Goal: Transaction & Acquisition: Purchase product/service

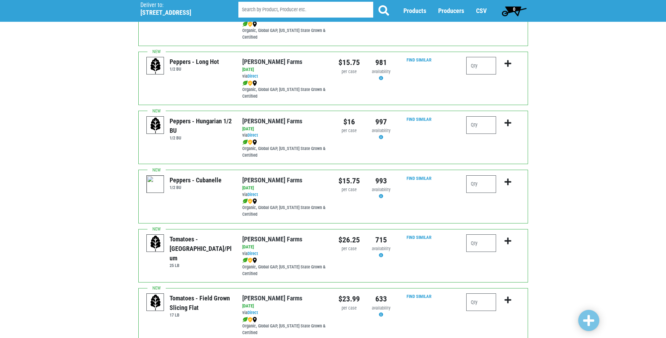
scroll to position [632, 0]
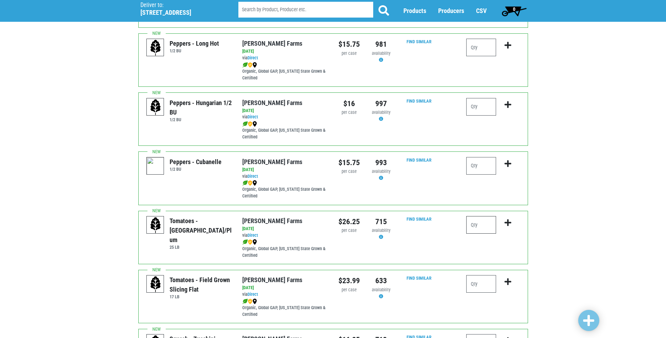
click at [477, 224] on input "number" at bounding box center [481, 225] width 30 height 18
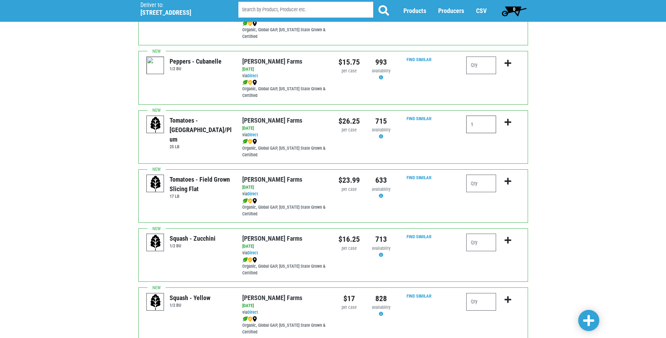
scroll to position [737, 0]
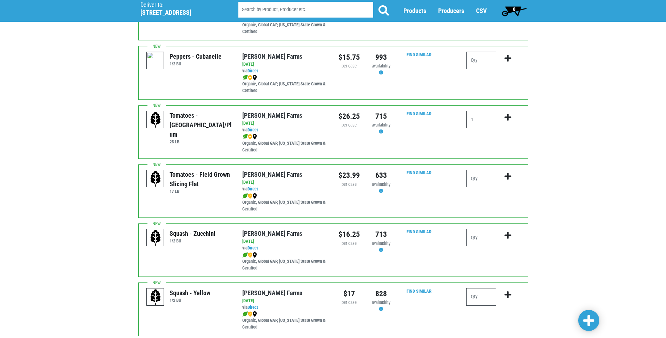
type input "1"
click at [479, 236] on input "number" at bounding box center [481, 238] width 30 height 18
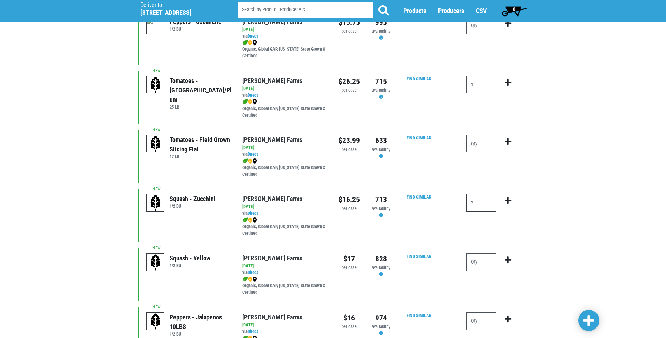
scroll to position [772, 0]
type input "2"
click at [482, 263] on input "number" at bounding box center [481, 262] width 30 height 18
type input "1"
click at [508, 256] on icon "submit" at bounding box center [508, 260] width 7 height 8
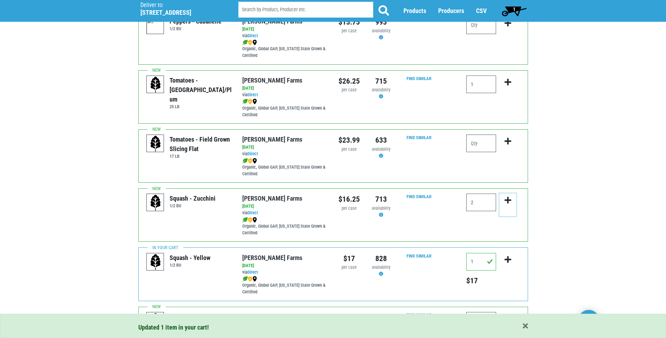
click at [506, 199] on icon "submit" at bounding box center [508, 200] width 7 height 8
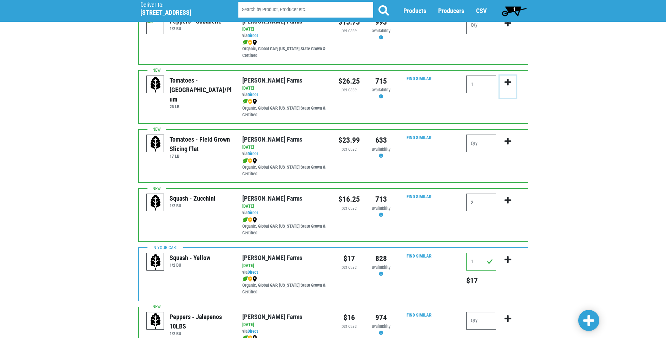
click at [510, 79] on icon "submit" at bounding box center [508, 82] width 7 height 8
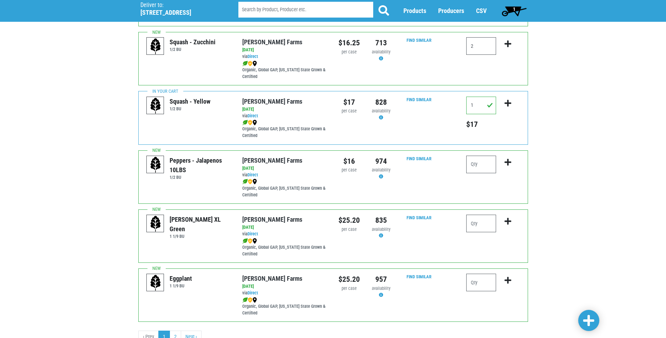
scroll to position [957, 0]
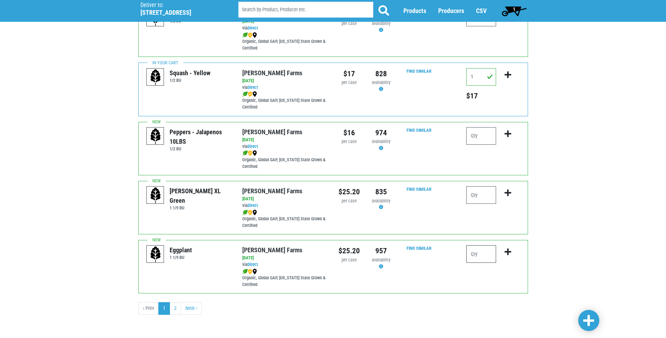
click at [486, 251] on input "number" at bounding box center [481, 254] width 30 height 18
type input "1"
click at [510, 252] on icon "submit" at bounding box center [508, 252] width 7 height 8
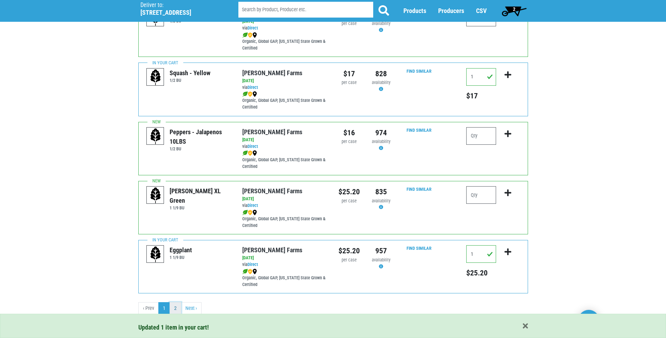
click at [176, 310] on link "2" at bounding box center [176, 308] width 12 height 13
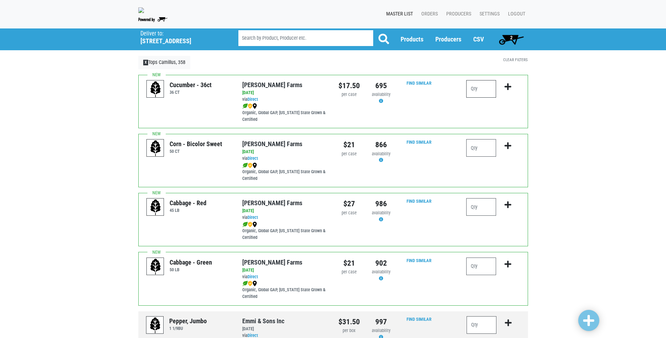
click at [476, 88] on input "number" at bounding box center [481, 89] width 30 height 18
type input "2"
click at [508, 87] on icon "submit" at bounding box center [508, 87] width 7 height 8
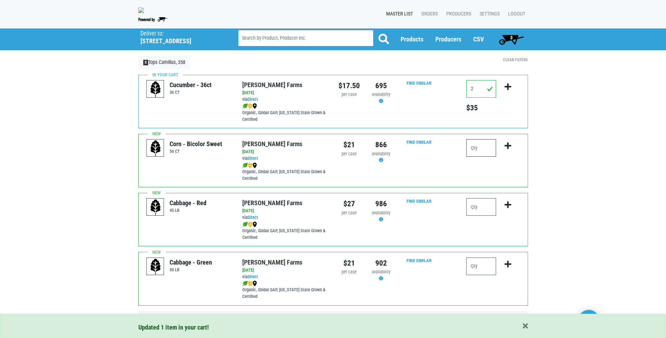
click at [475, 146] on input "number" at bounding box center [481, 148] width 30 height 18
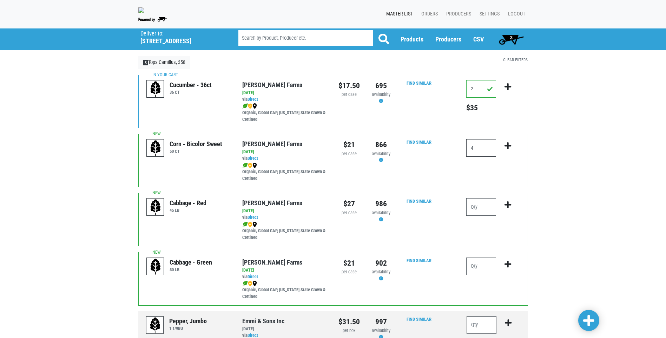
type input "4"
click at [508, 143] on icon "submit" at bounding box center [508, 146] width 7 height 8
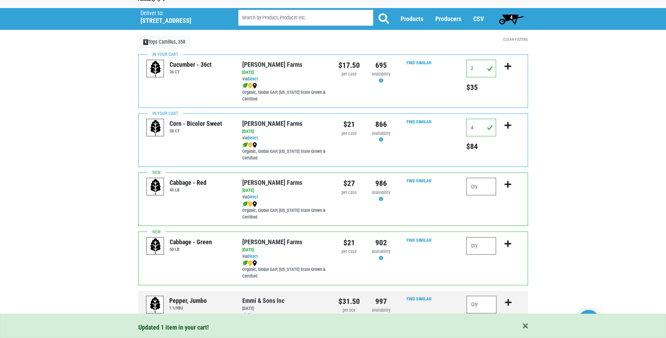
scroll to position [35, 0]
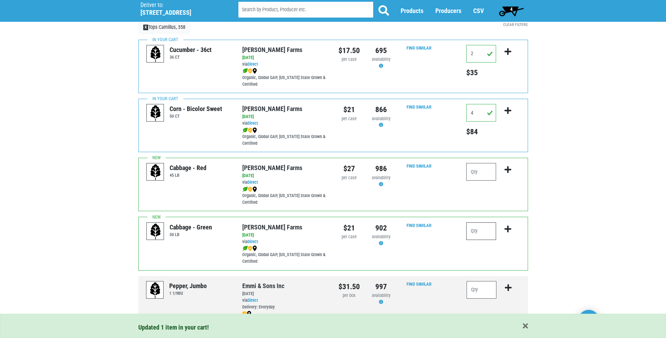
click at [485, 233] on input "number" at bounding box center [481, 231] width 30 height 18
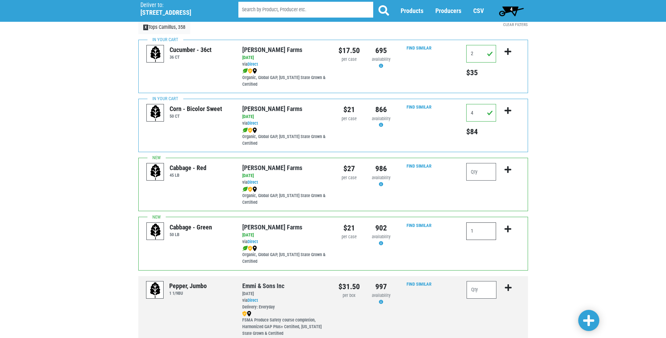
type input "1"
click at [508, 227] on icon "submit" at bounding box center [508, 229] width 7 height 8
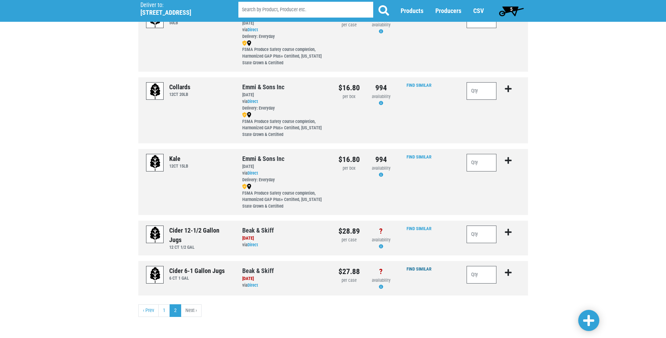
scroll to position [379, 0]
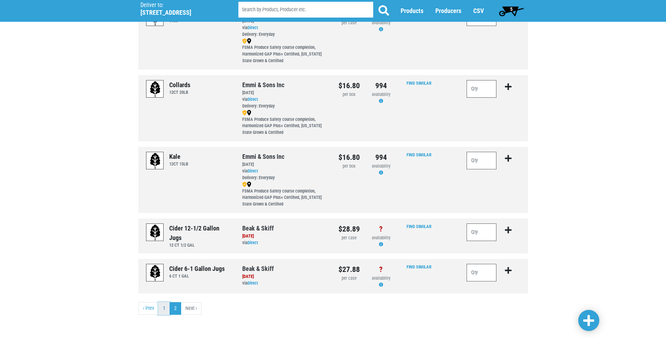
click at [166, 307] on link "1" at bounding box center [164, 308] width 12 height 13
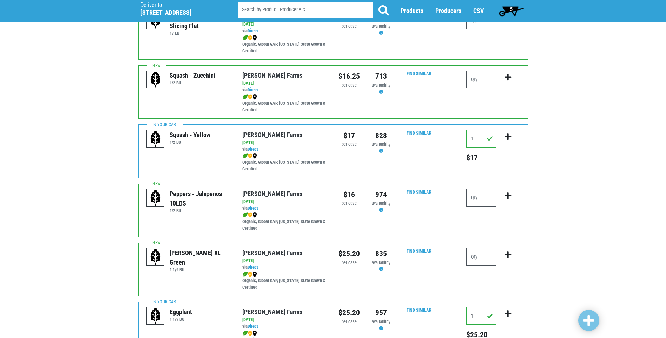
scroll to position [913, 0]
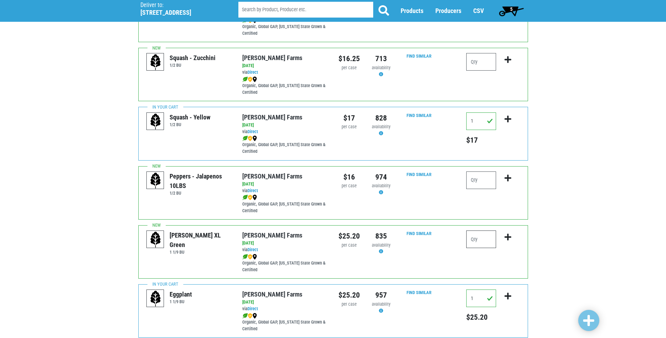
click at [470, 239] on input "number" at bounding box center [481, 239] width 30 height 18
click at [475, 238] on input "number" at bounding box center [481, 239] width 30 height 18
type input "2"
click at [507, 236] on icon "submit" at bounding box center [508, 237] width 7 height 8
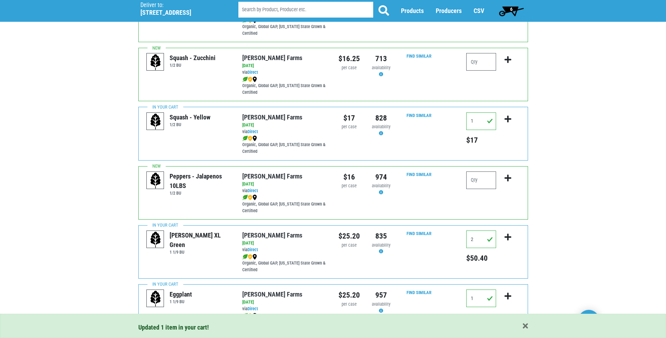
click at [508, 9] on span "6" at bounding box center [511, 11] width 31 height 14
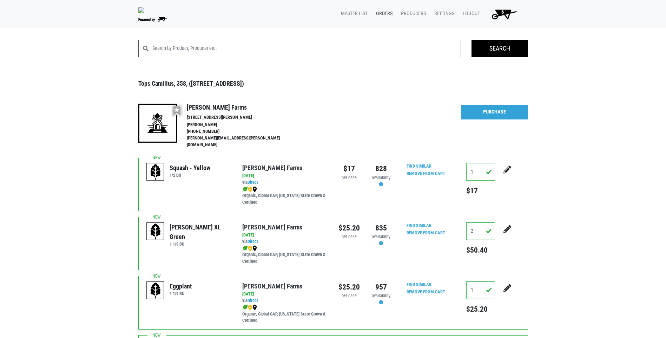
click at [386, 12] on link "Orders" at bounding box center [382, 13] width 25 height 13
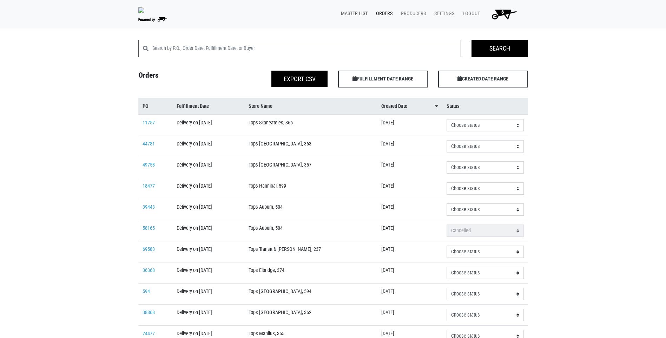
click at [358, 14] on link "Master List" at bounding box center [352, 13] width 35 height 13
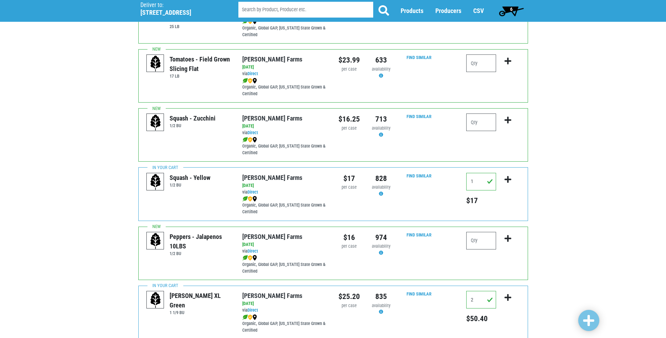
scroll to position [852, 0]
click at [476, 122] on input "number" at bounding box center [481, 123] width 30 height 18
type input "2"
click at [508, 121] on icon "submit" at bounding box center [508, 121] width 7 height 8
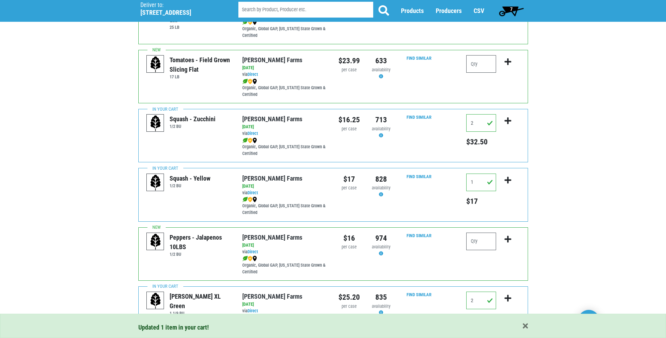
click at [510, 8] on span "7" at bounding box center [511, 9] width 2 height 6
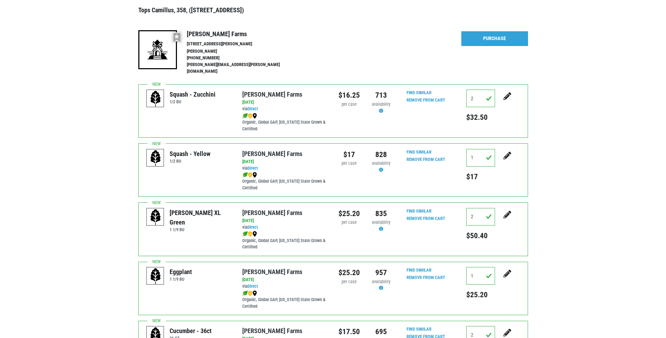
scroll to position [73, 0]
click at [487, 39] on link "Purchase" at bounding box center [494, 39] width 67 height 15
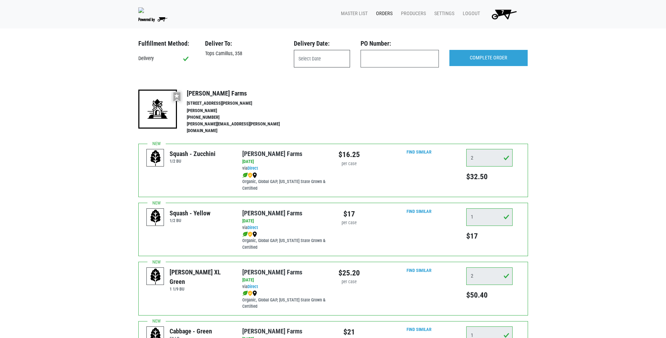
click at [323, 62] on input "text" at bounding box center [322, 59] width 56 height 18
click at [365, 139] on span "21" at bounding box center [364, 138] width 14 height 14
type input "[DATE]"
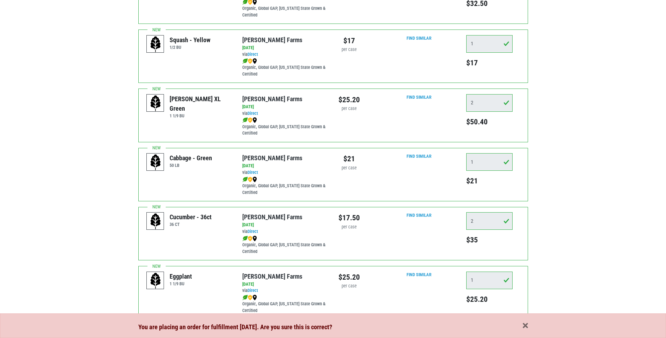
scroll to position [176, 0]
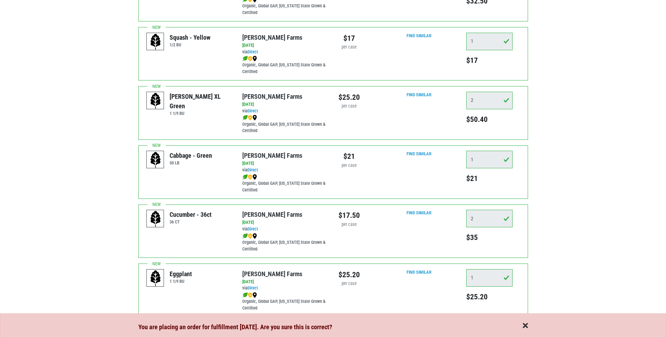
click at [526, 327] on span "button" at bounding box center [525, 326] width 5 height 8
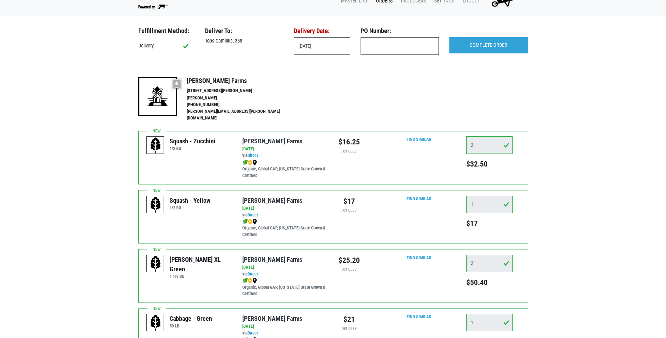
scroll to position [0, 0]
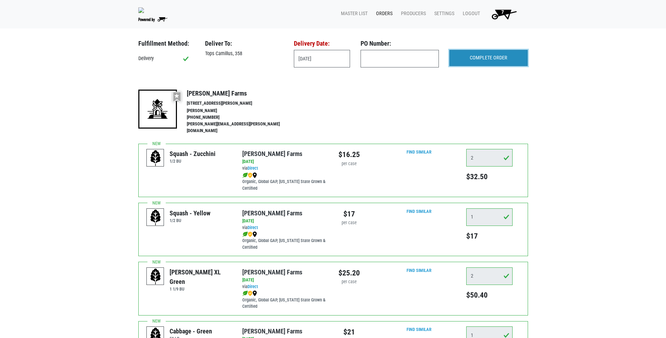
click at [483, 61] on input "COMPLETE ORDER" at bounding box center [488, 58] width 78 height 16
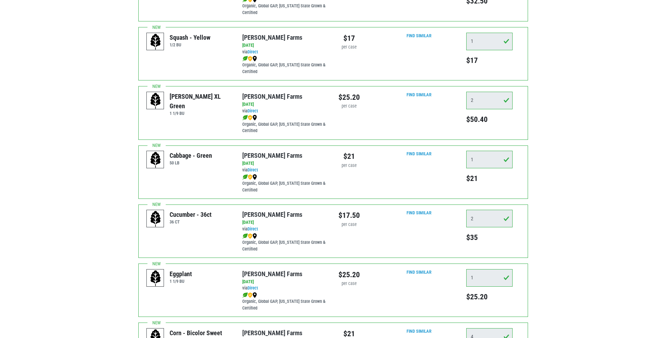
scroll to position [191, 0]
